Goal: Find specific page/section: Find specific page/section

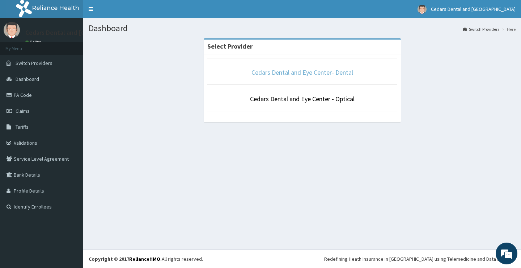
drag, startPoint x: 0, startPoint y: 0, endPoint x: 301, endPoint y: 71, distance: 309.6
click at [301, 71] on link "Cedars Dental and Eye Center- Dental" at bounding box center [303, 72] width 102 height 8
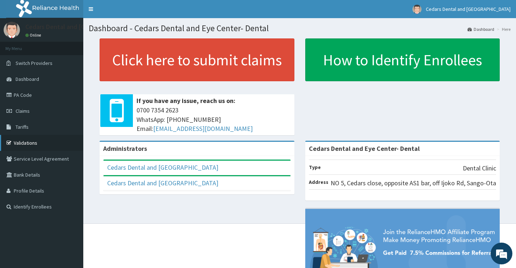
click at [35, 142] on link "Validations" at bounding box center [41, 143] width 83 height 16
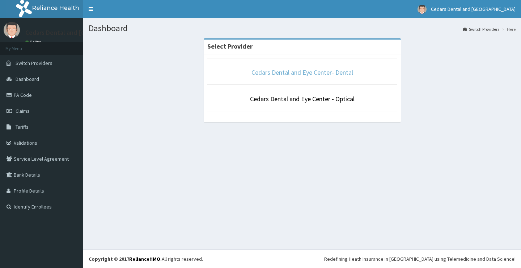
click at [303, 72] on link "Cedars Dental and Eye Center- Dental" at bounding box center [303, 72] width 102 height 8
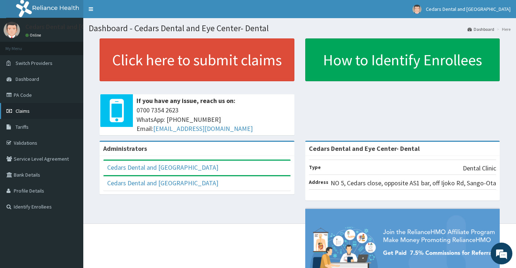
drag, startPoint x: 28, startPoint y: 109, endPoint x: 32, endPoint y: 108, distance: 4.5
click at [28, 108] on span "Claims" at bounding box center [23, 111] width 14 height 7
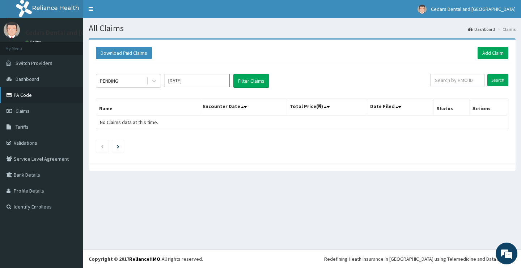
click at [24, 92] on link "PA Code" at bounding box center [41, 95] width 83 height 16
